Goal: Task Accomplishment & Management: Use online tool/utility

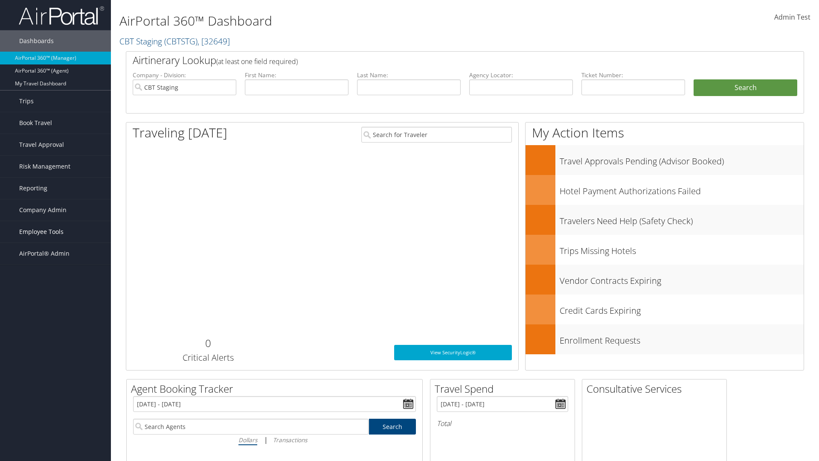
click at [55, 232] on span "Employee Tools" at bounding box center [41, 231] width 44 height 21
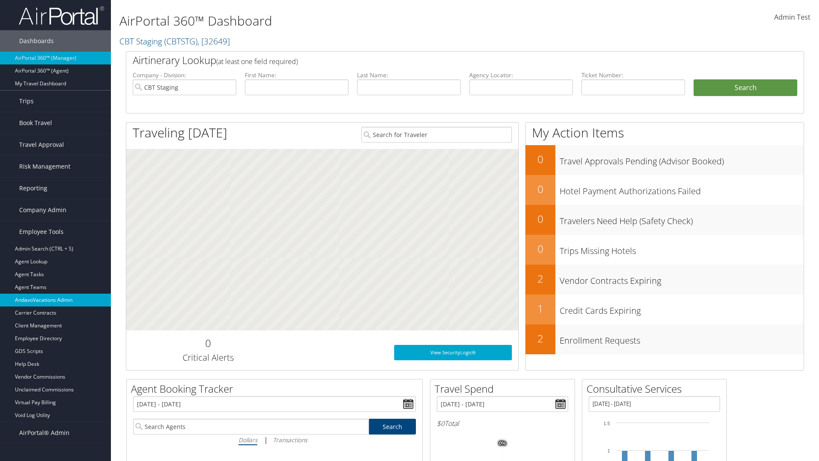
click at [55, 300] on link "AndavoVacations Admin" at bounding box center [55, 300] width 111 height 13
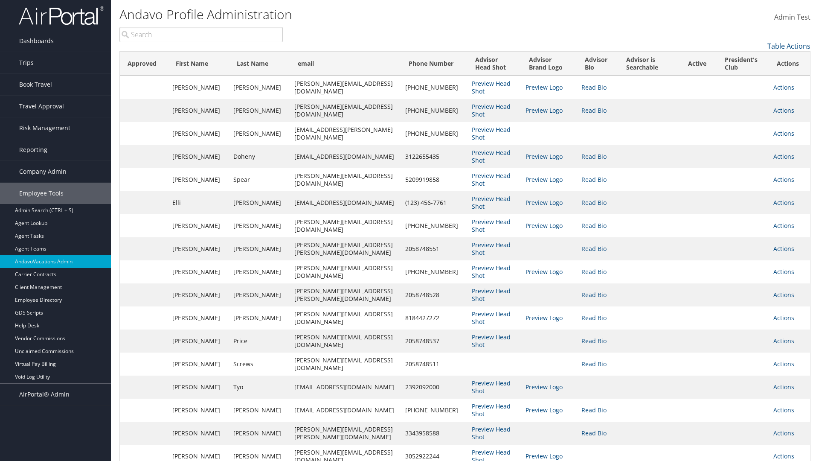
click at [201, 35] on input "search" at bounding box center [200, 34] width 163 height 15
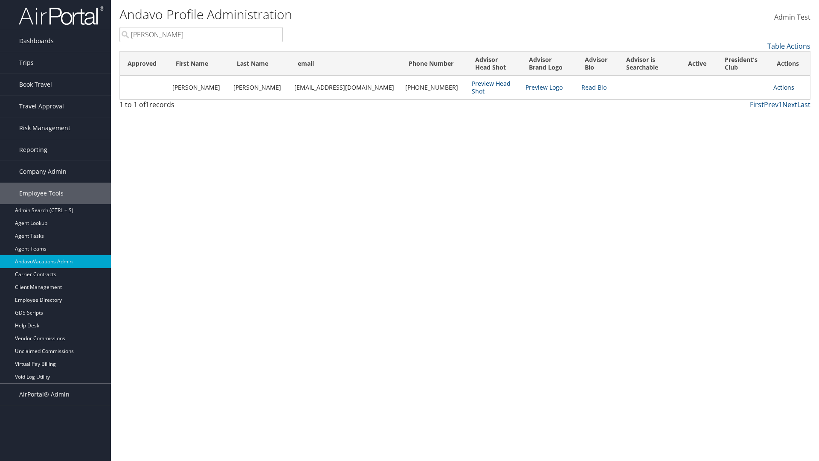
type input "[PERSON_NAME]"
click at [780, 87] on link "Actions" at bounding box center [784, 87] width 21 height 8
click at [741, 143] on link "Remove from President's Club" at bounding box center [741, 143] width 93 height 15
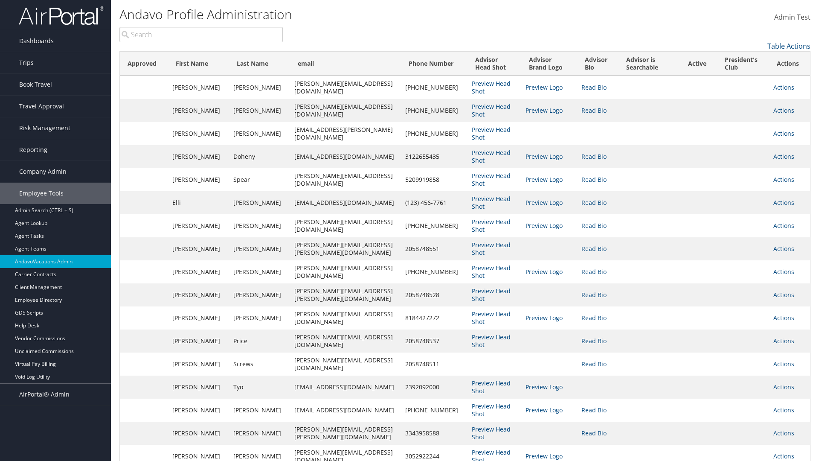
click at [201, 35] on input "search" at bounding box center [200, 34] width 163 height 15
type input "[PERSON_NAME]"
